Goal: Transaction & Acquisition: Subscribe to service/newsletter

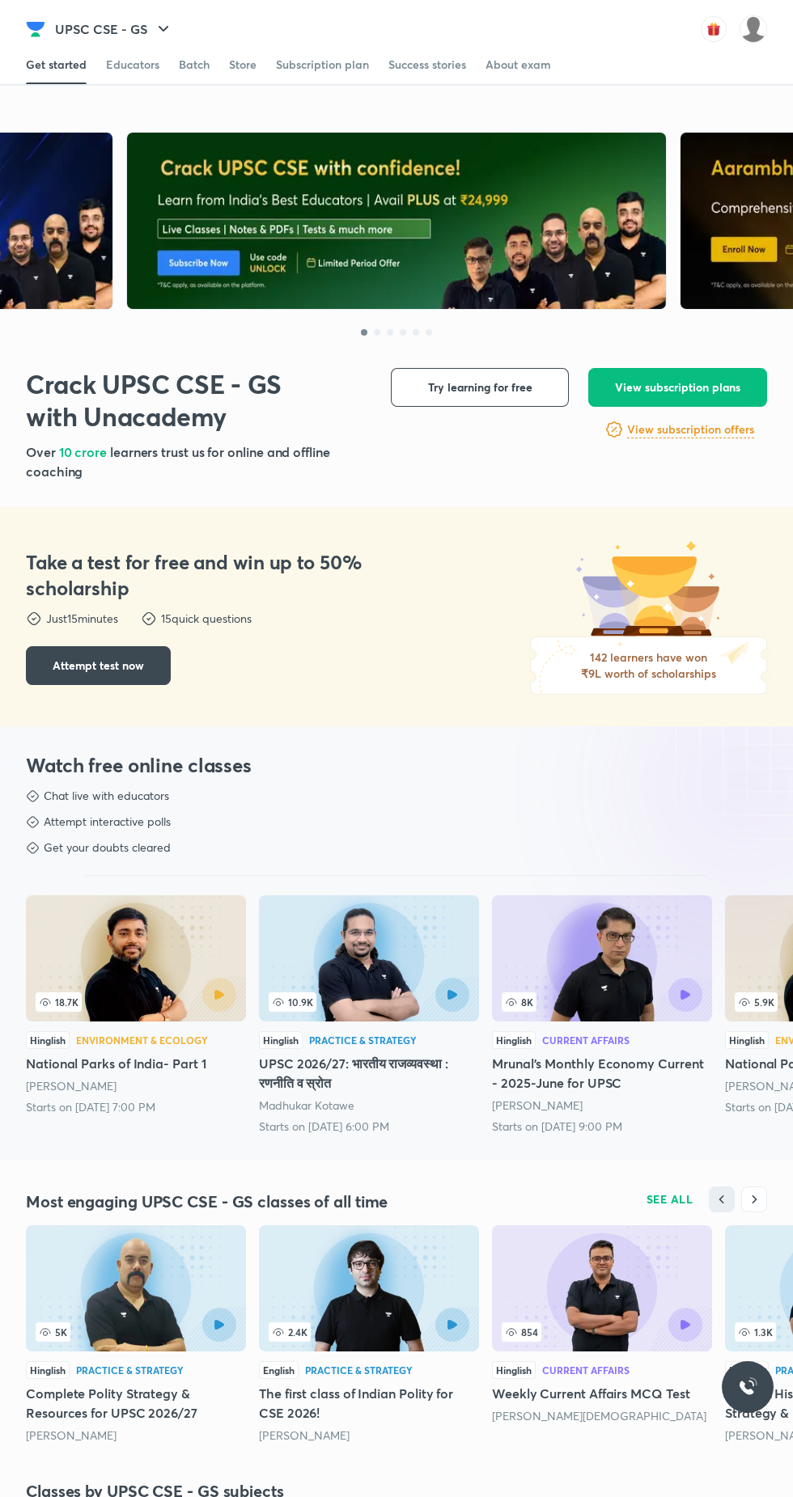
click at [187, 83] on span at bounding box center [194, 84] width 31 height 2
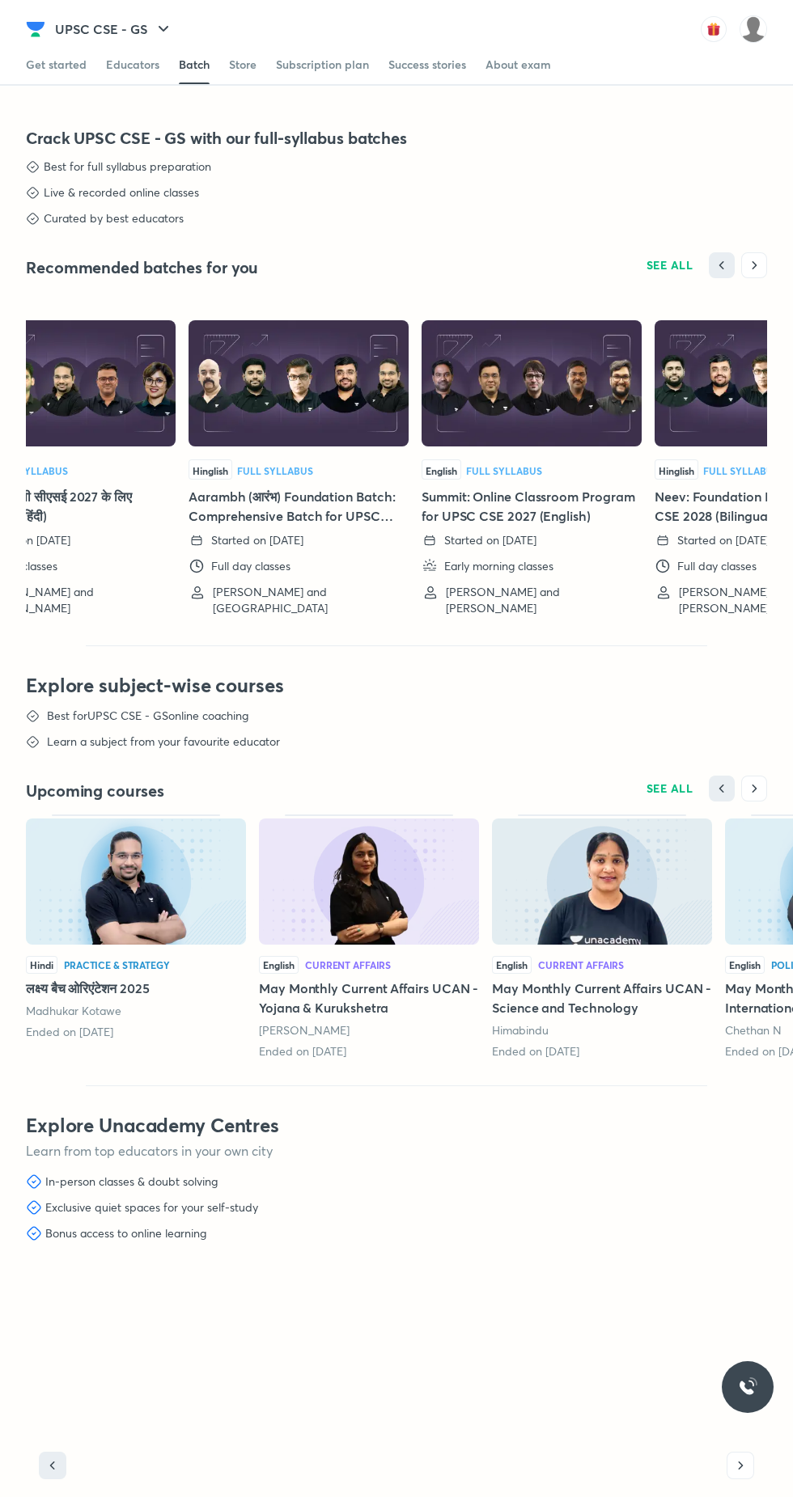
scroll to position [0, 1023]
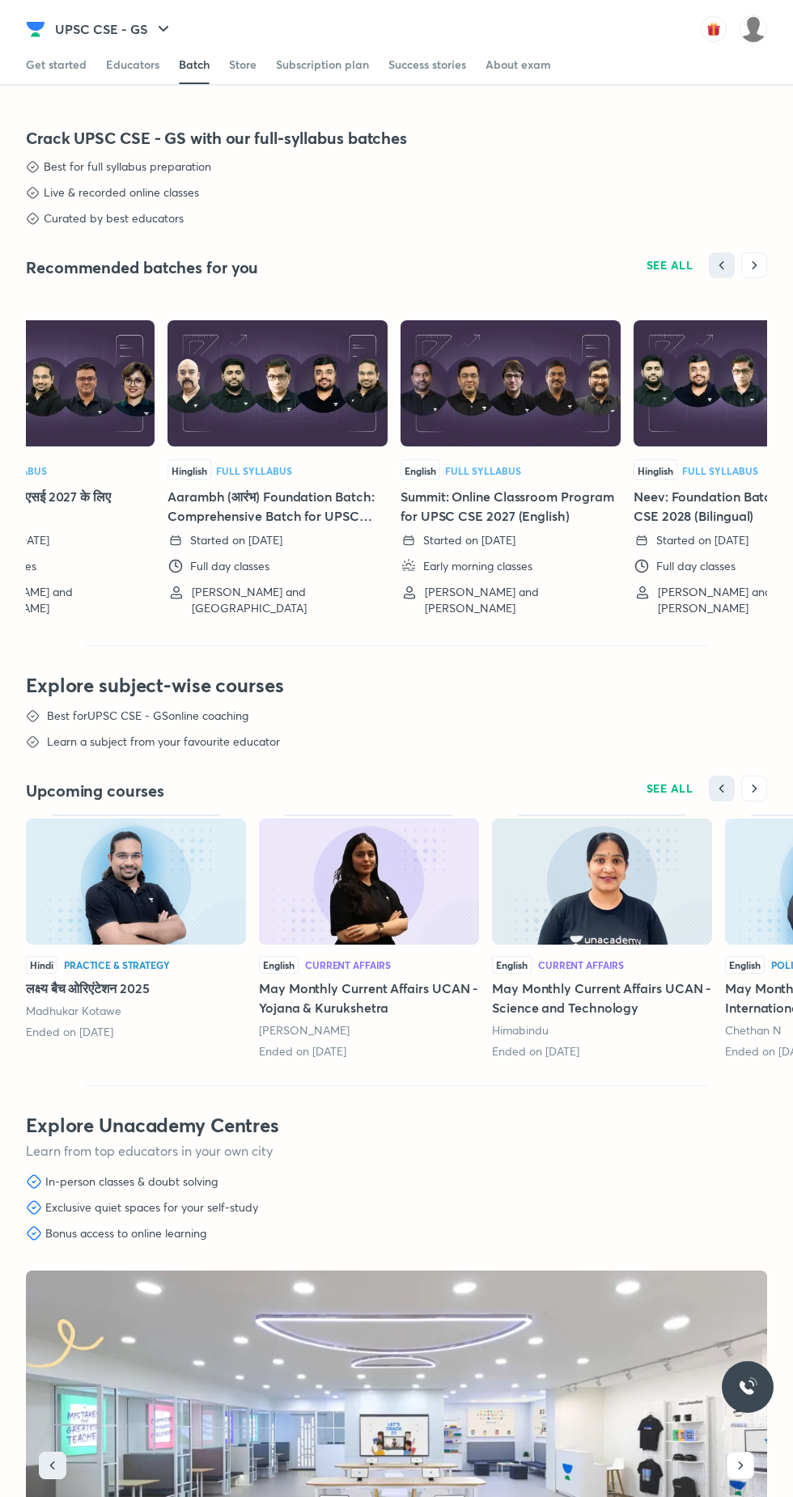
click at [527, 517] on h5 "Summit: Online Classroom Program for UPSC CSE 2027 (English)" at bounding box center [510, 506] width 220 height 39
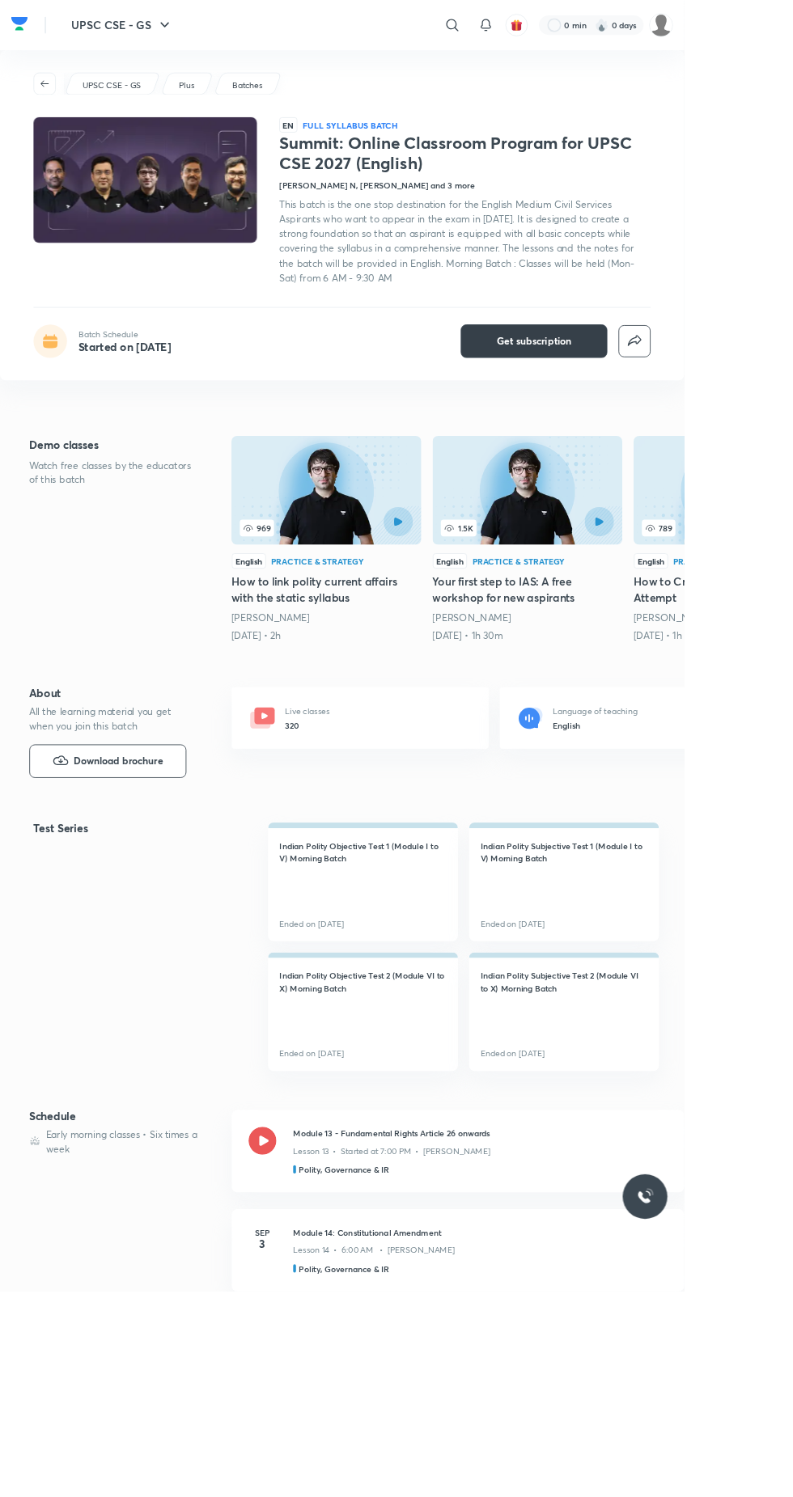
click at [629, 404] on button "Get subscription" at bounding box center [619, 395] width 170 height 39
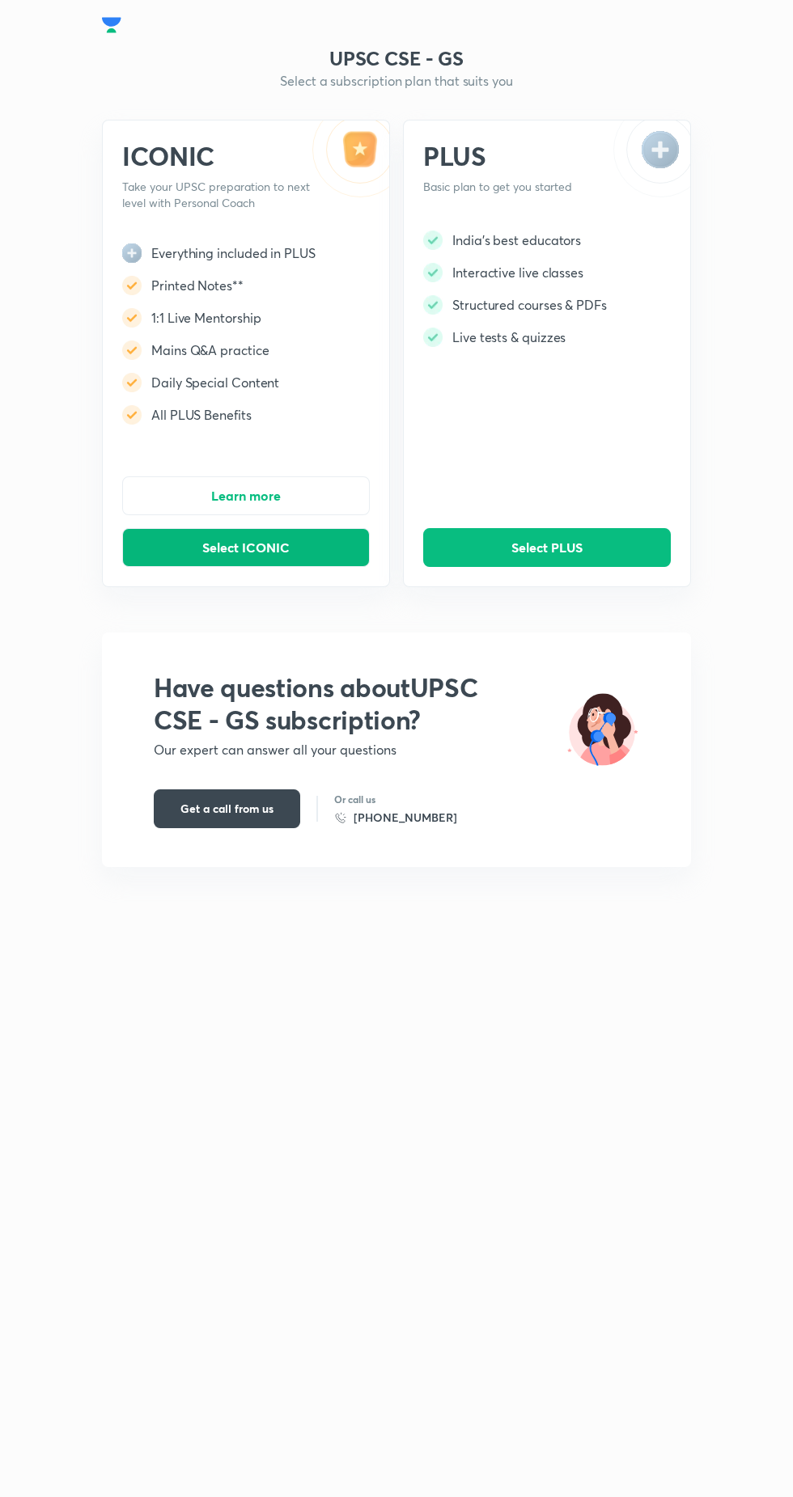
click at [297, 559] on button "Select ICONIC" at bounding box center [246, 547] width 248 height 39
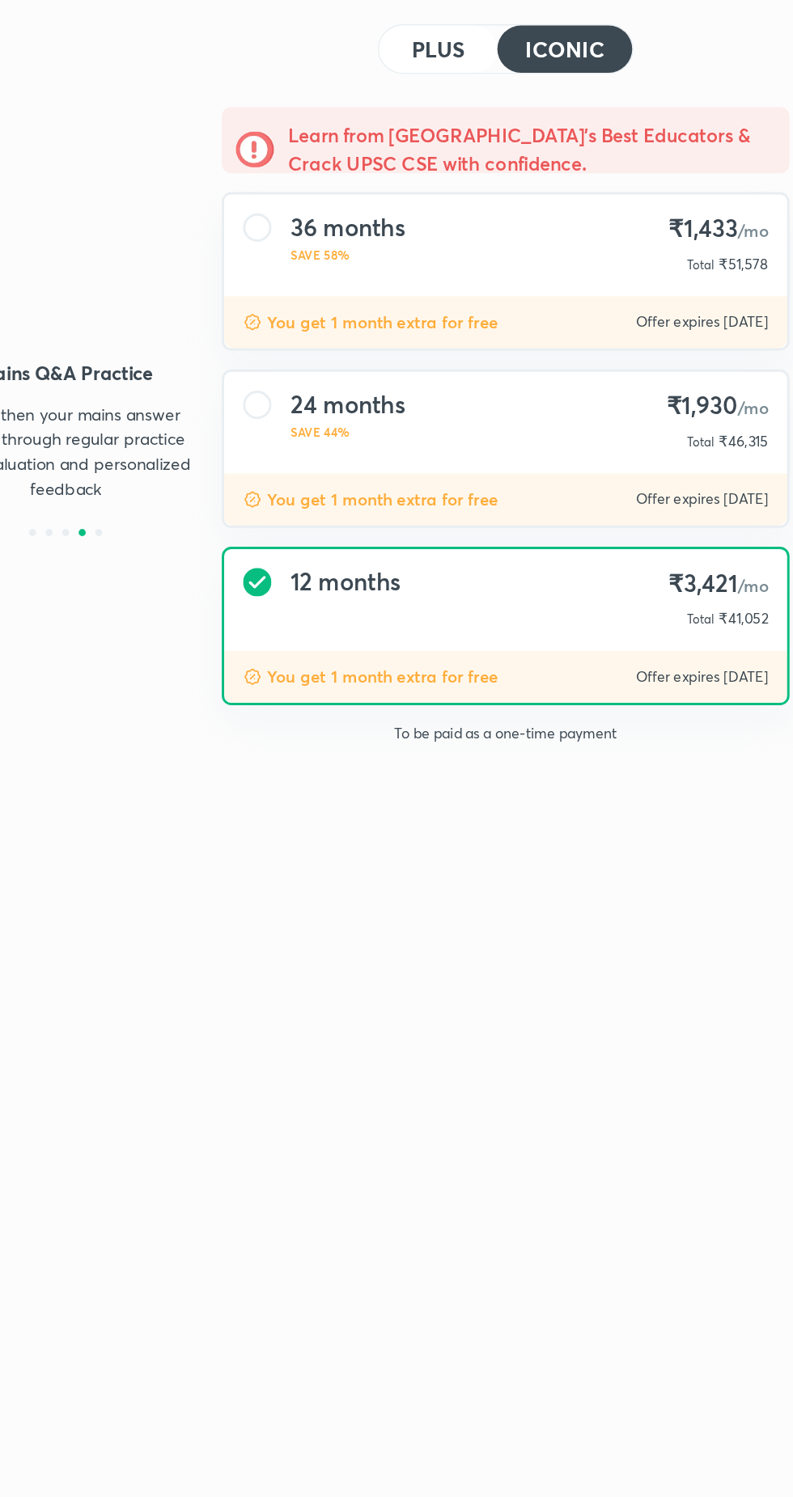
scroll to position [34, 0]
click at [491, 328] on div "24 months SAVE 44% ₹1,930 /mo Total ₹46,315" at bounding box center [496, 363] width 385 height 70
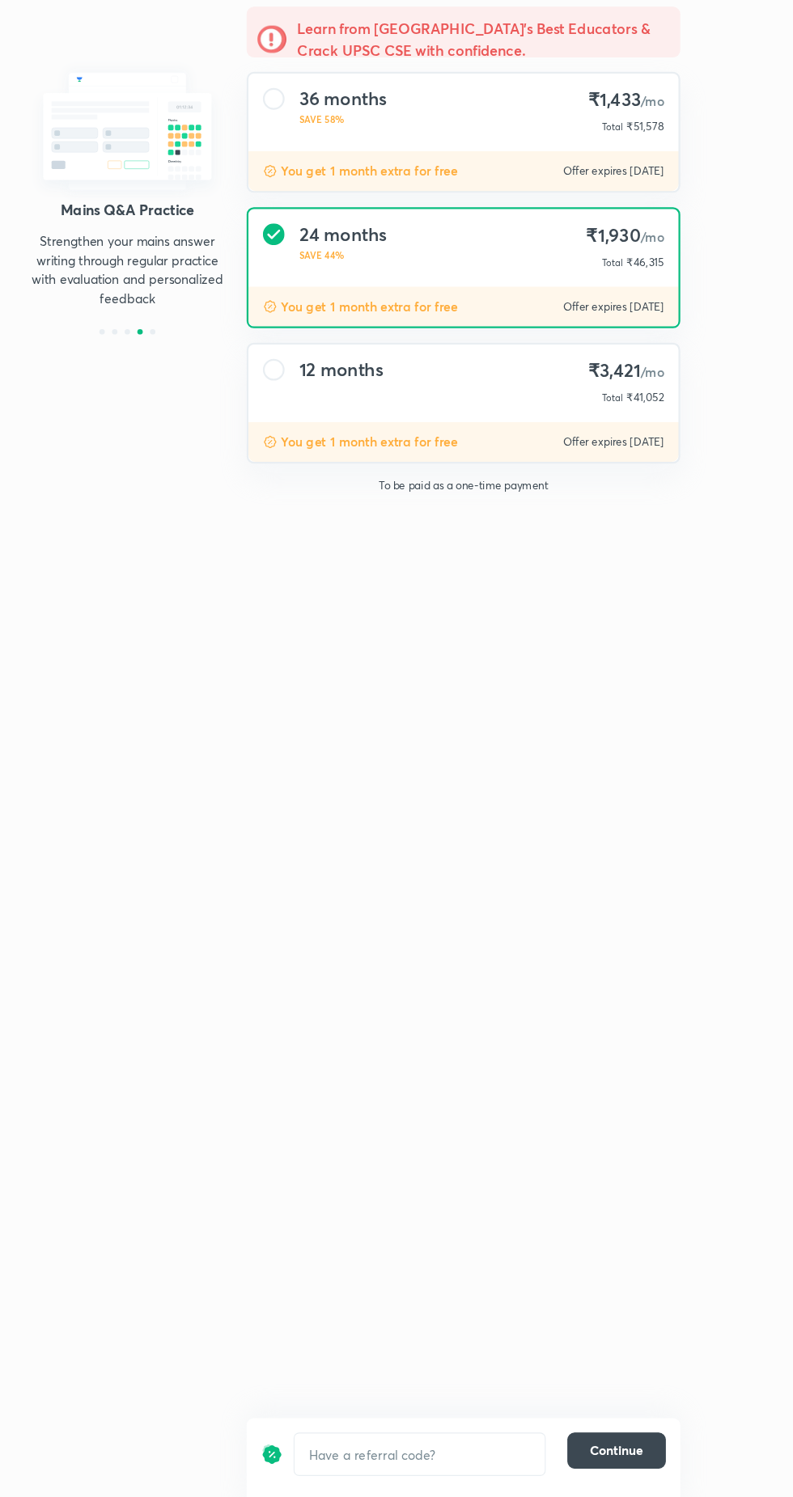
scroll to position [0, 0]
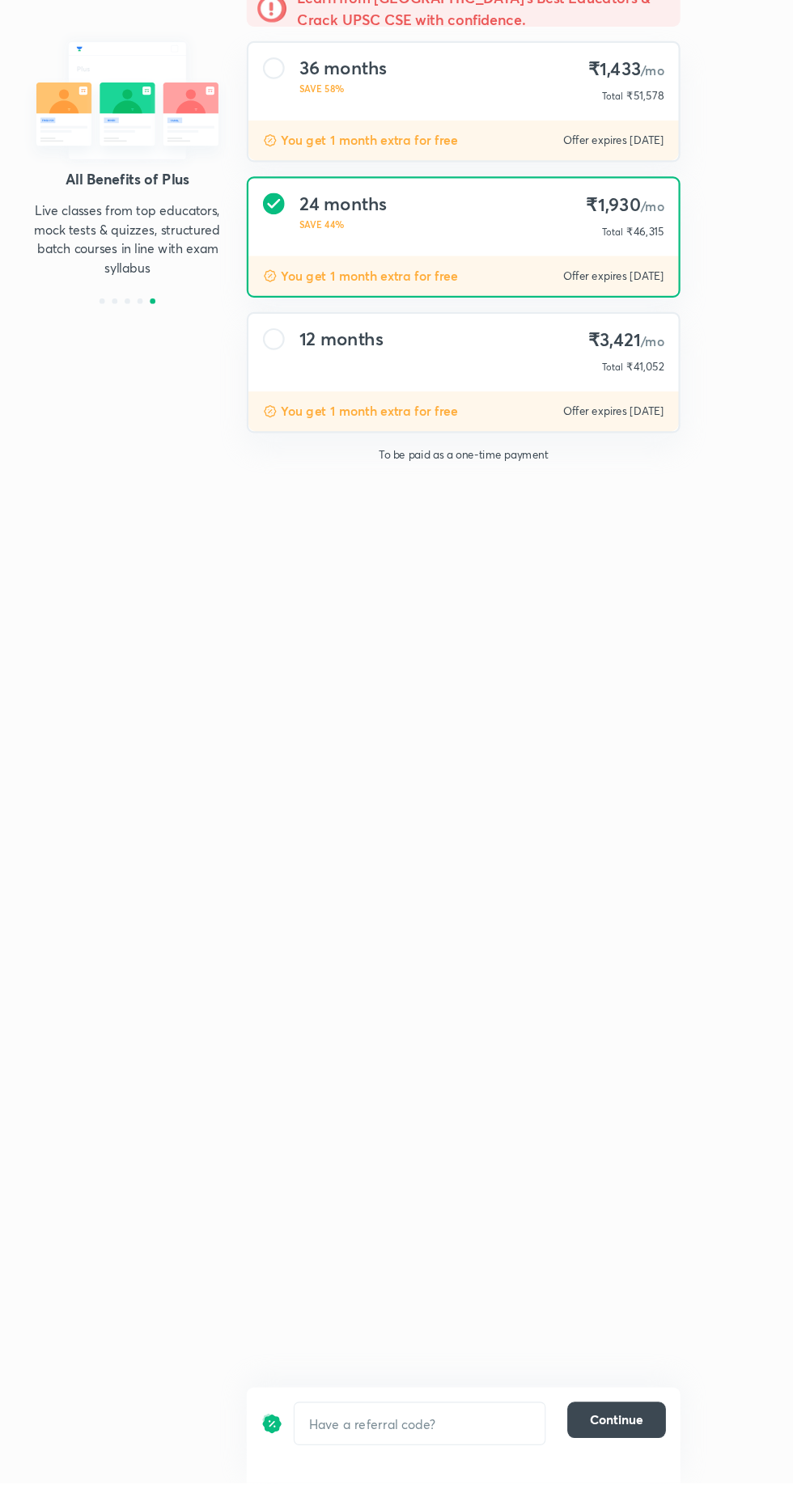
click at [483, 1463] on input "text" at bounding box center [457, 1444] width 224 height 36
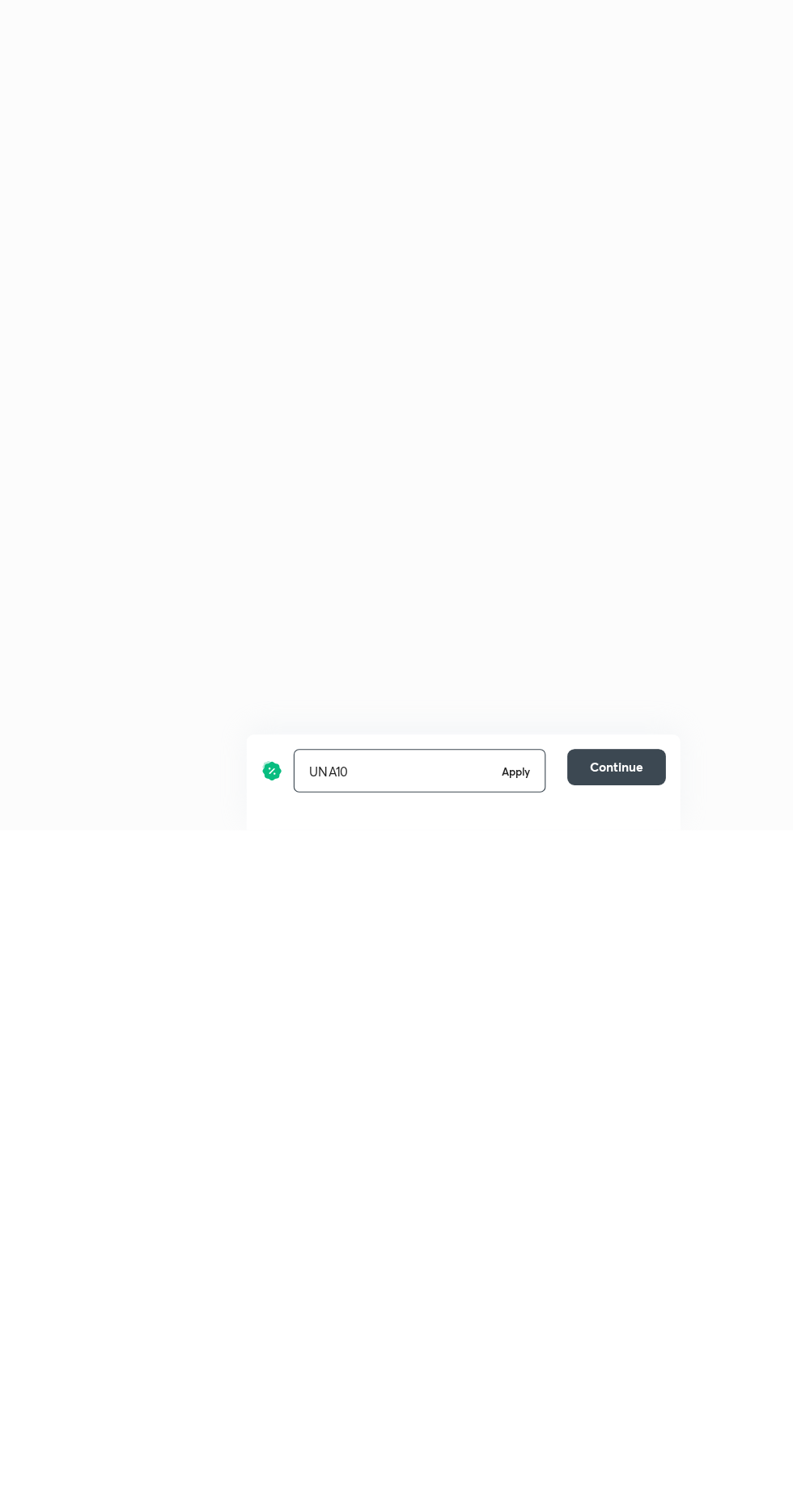
scroll to position [122, 0]
type input "UNA10"
click at [538, 1444] on h6 "Apply" at bounding box center [544, 1444] width 26 height 15
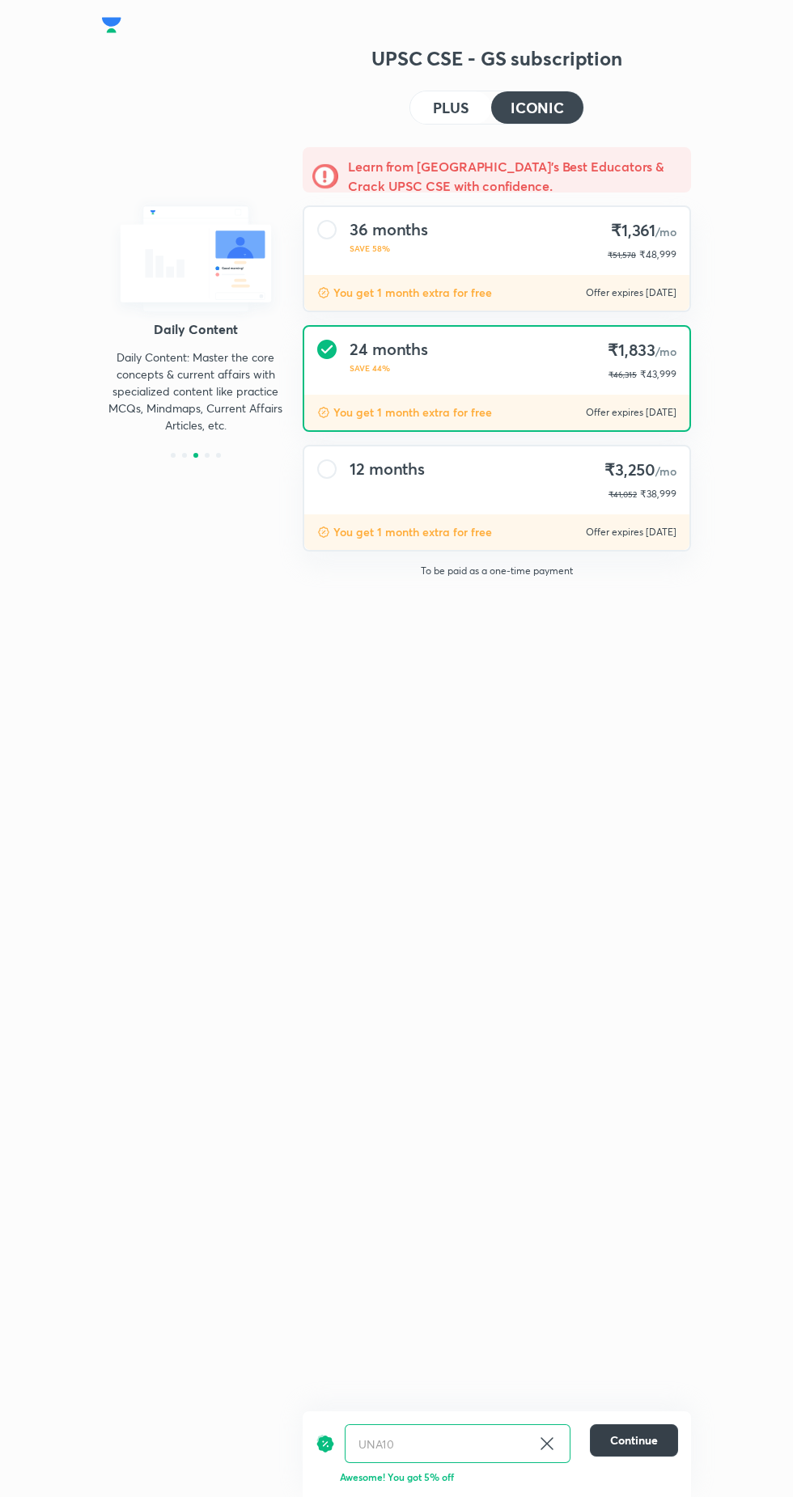
click at [634, 1449] on span "Continue" at bounding box center [634, 1441] width 48 height 16
